Goal: Transaction & Acquisition: Purchase product/service

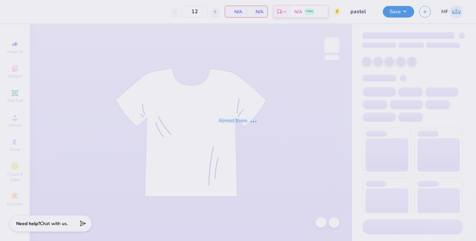
type input "50"
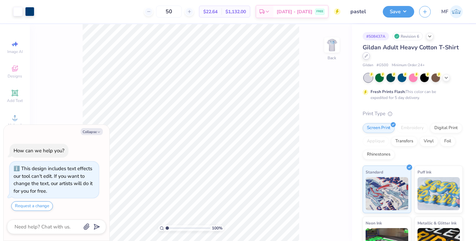
click at [367, 56] on icon at bounding box center [366, 56] width 3 height 3
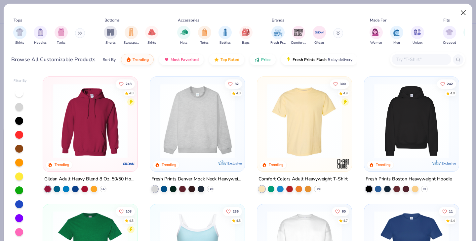
click at [464, 13] on button "Close" at bounding box center [464, 13] width 13 height 13
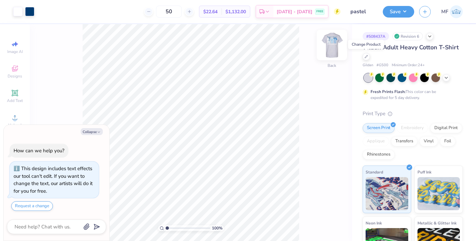
click at [334, 48] on img at bounding box center [332, 45] width 26 height 26
click at [365, 56] on div at bounding box center [366, 55] width 7 height 7
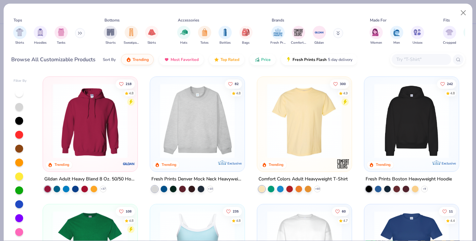
click at [113, 109] on img at bounding box center [90, 120] width 81 height 75
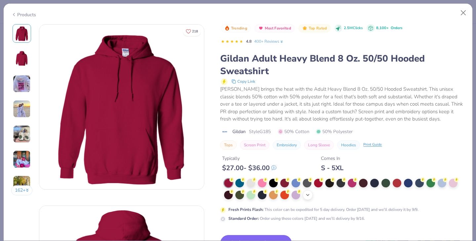
click at [307, 195] on icon at bounding box center [307, 194] width 5 height 5
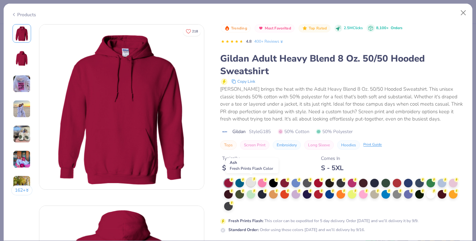
click at [252, 181] on div at bounding box center [251, 182] width 9 height 9
type textarea "x"
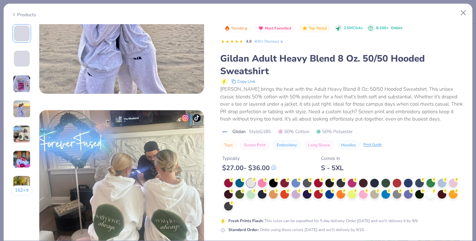
scroll to position [648, 0]
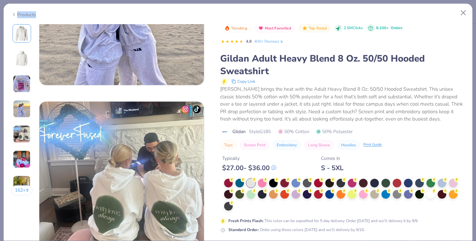
drag, startPoint x: 147, startPoint y: 13, endPoint x: 144, endPoint y: -18, distance: 31.6
click at [144, 0] on html "Art colors 50 $22.64 Per Item $1,132.00 Total Est. Delivery [DATE] - [DATE] FRE…" at bounding box center [238, 120] width 476 height 241
